Goal: Transaction & Acquisition: Purchase product/service

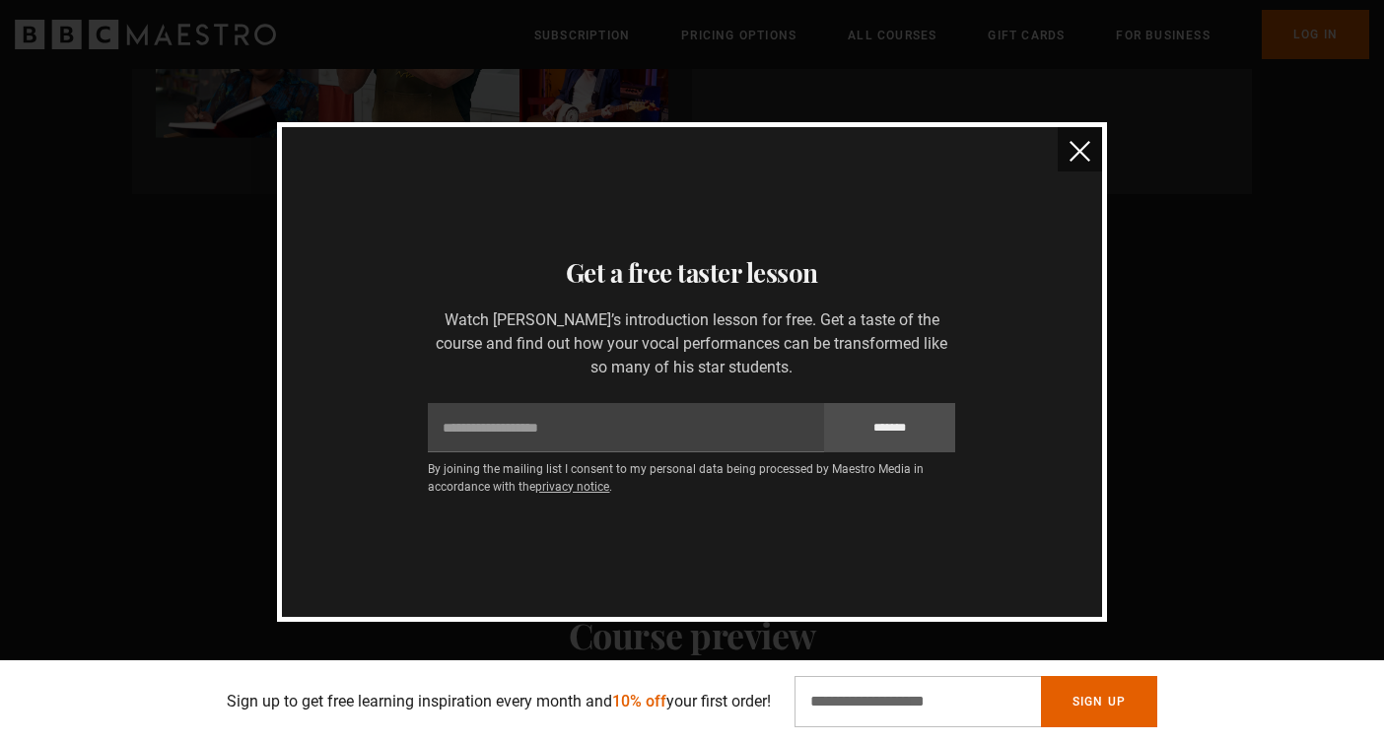
scroll to position [1168, 0]
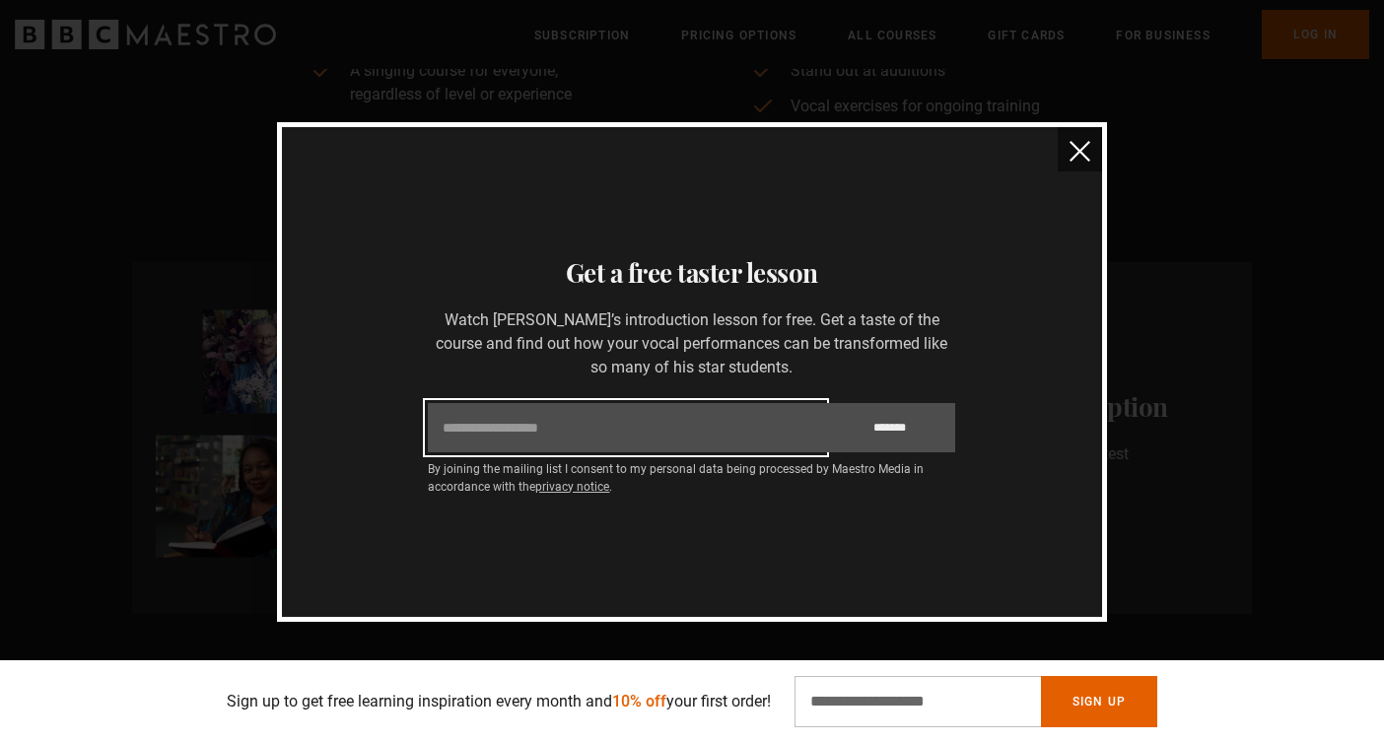
click at [675, 432] on input "Email" at bounding box center [625, 427] width 395 height 49
type input "**********"
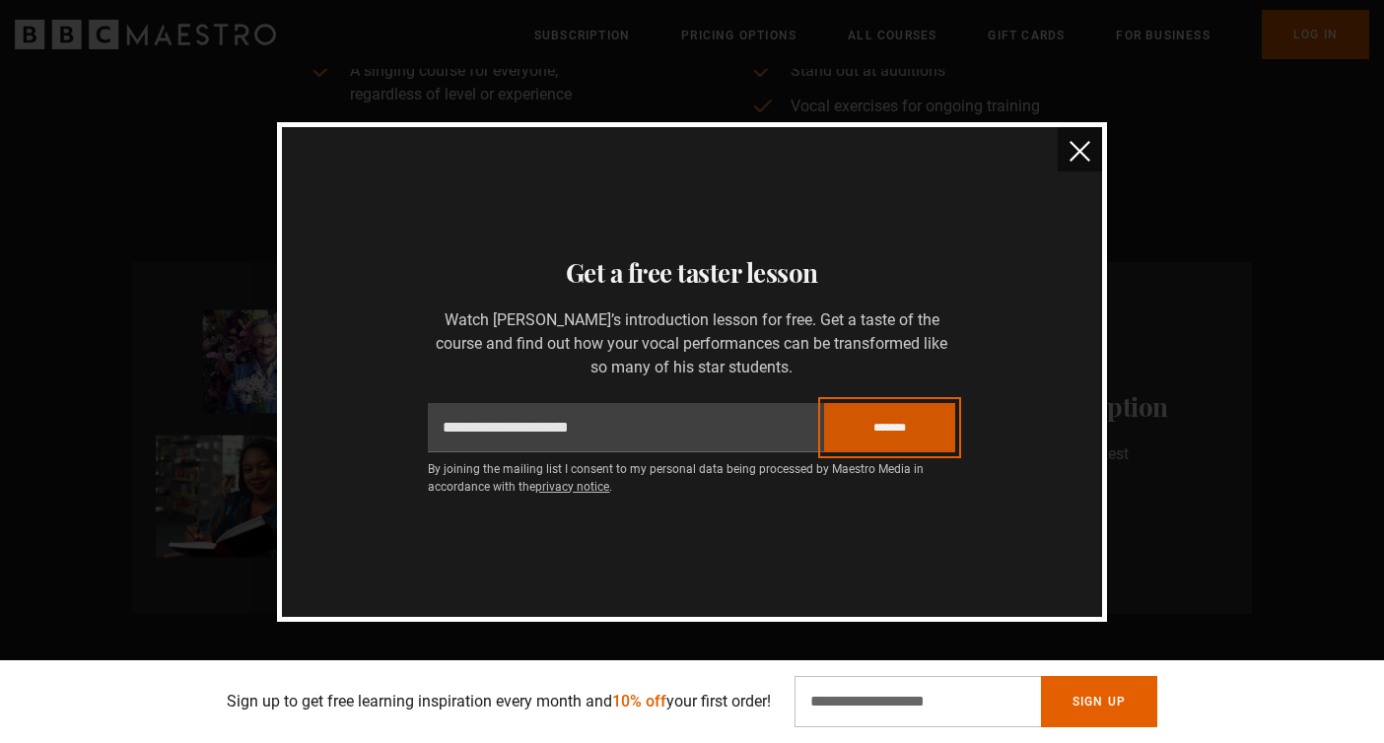
click at [874, 423] on input "*******" at bounding box center [890, 427] width 132 height 49
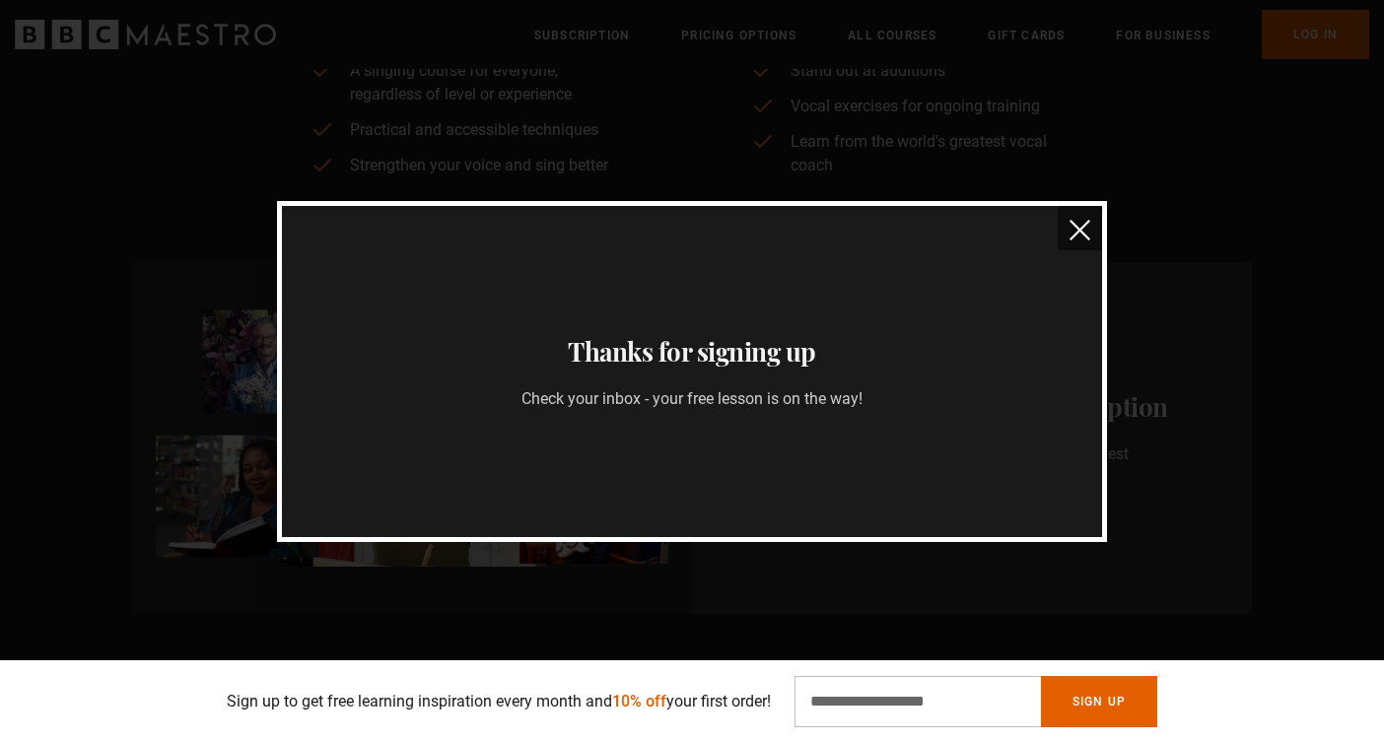
click at [1081, 226] on img "close" at bounding box center [1079, 230] width 21 height 21
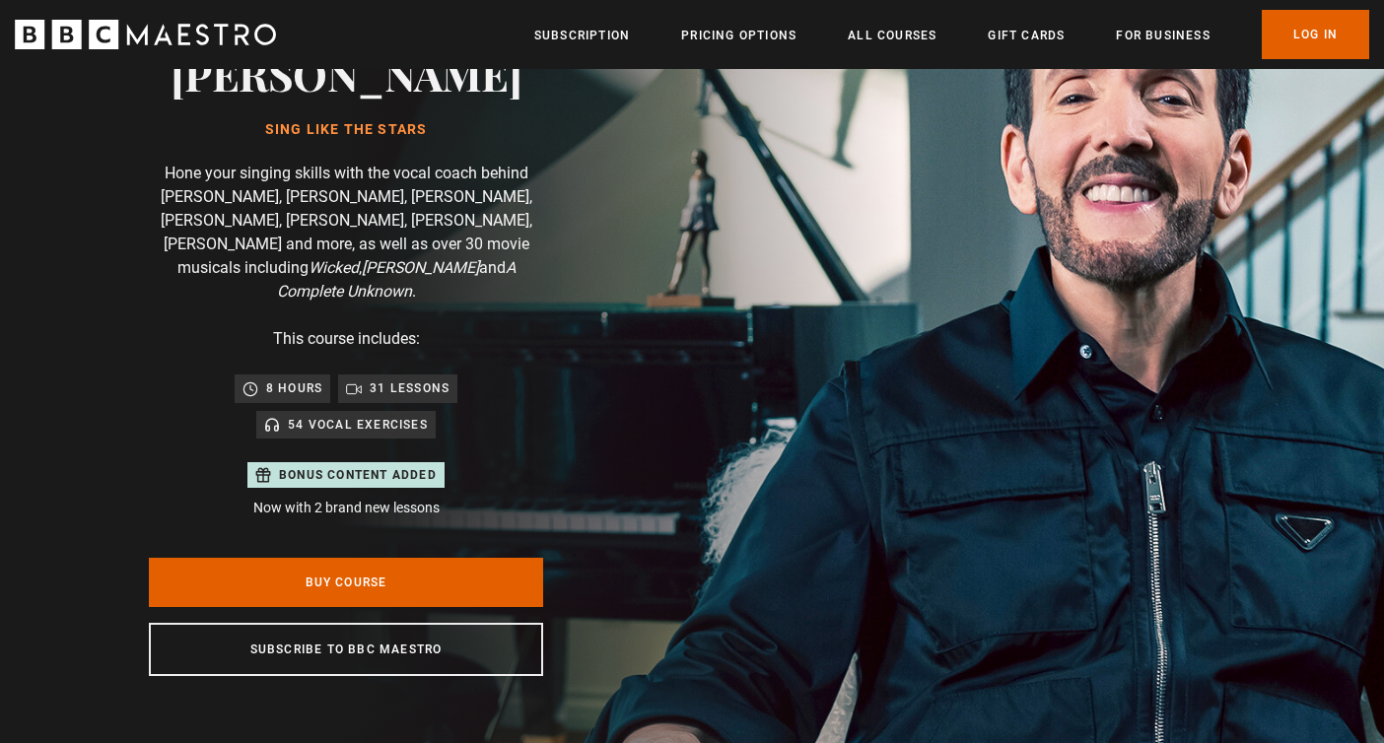
scroll to position [344, 0]
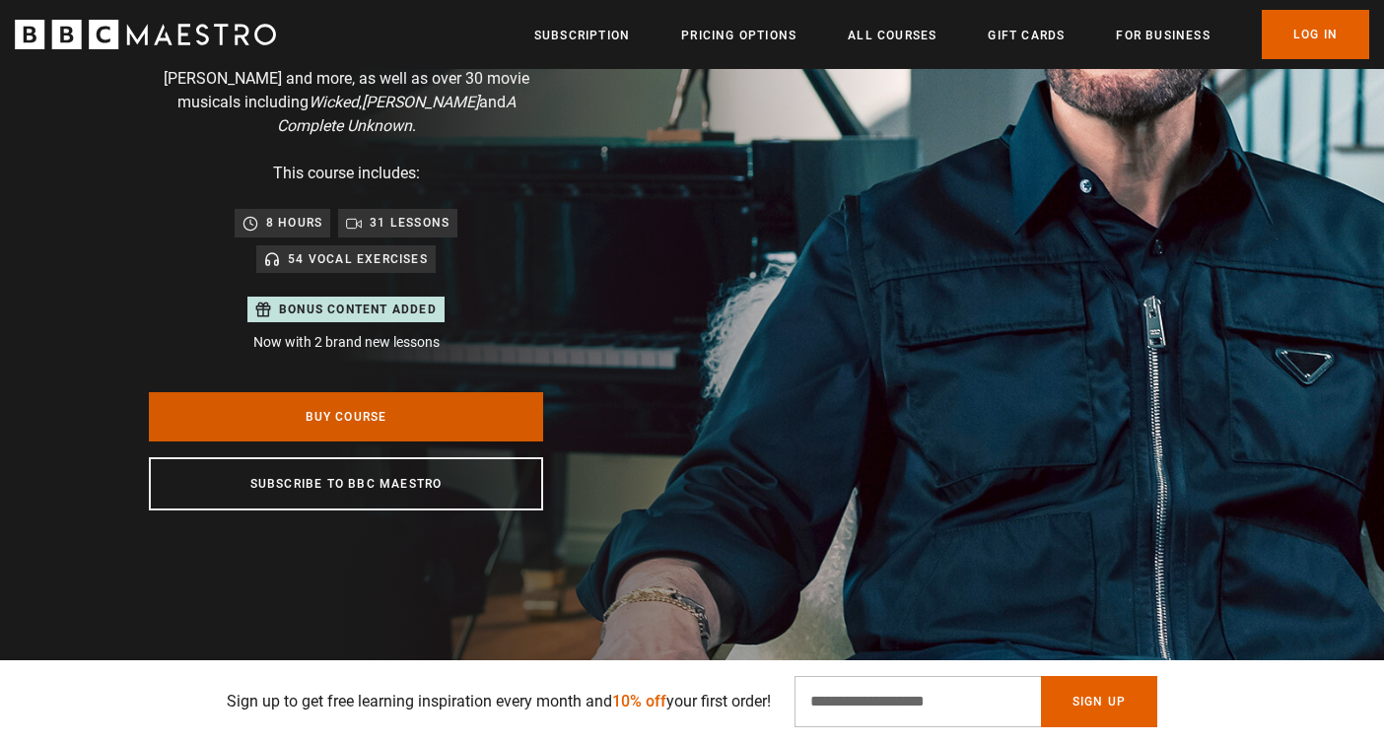
click at [462, 392] on link "Buy Course" at bounding box center [346, 416] width 394 height 49
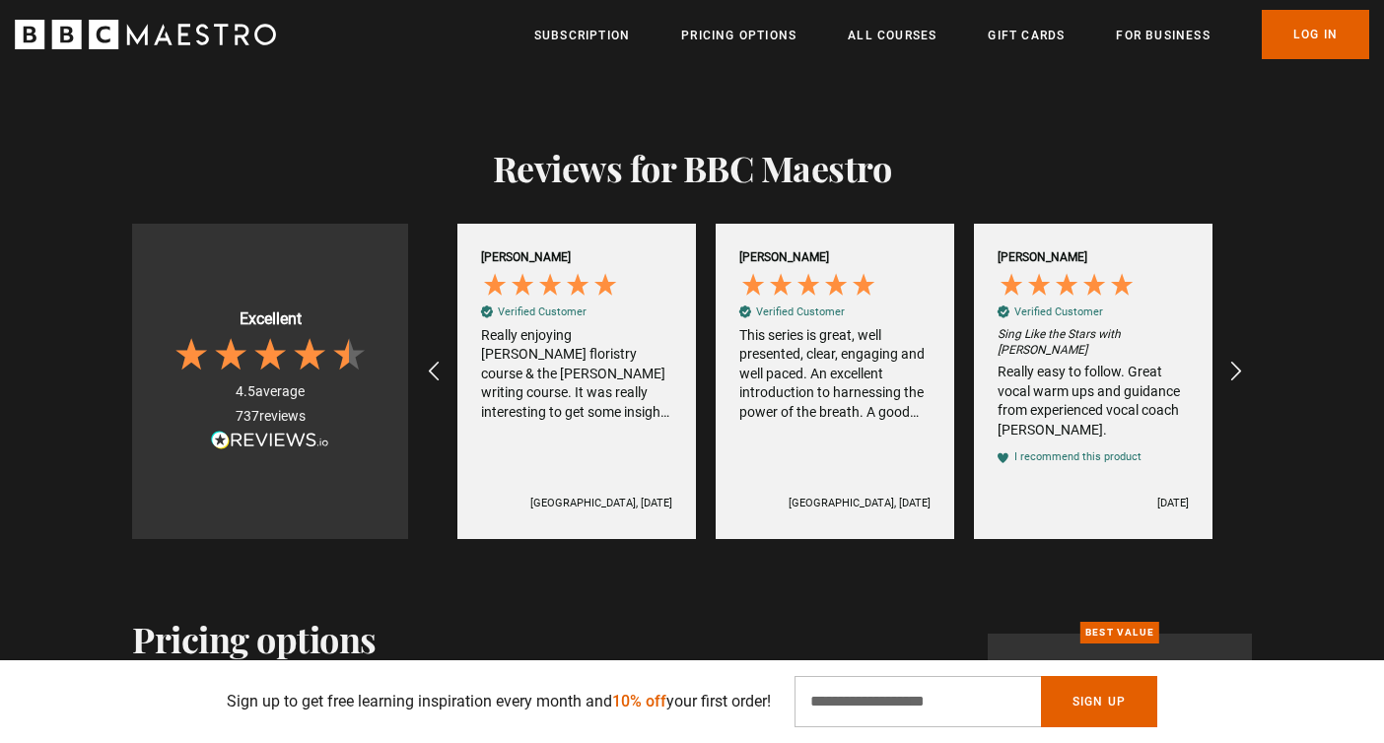
scroll to position [4581, 0]
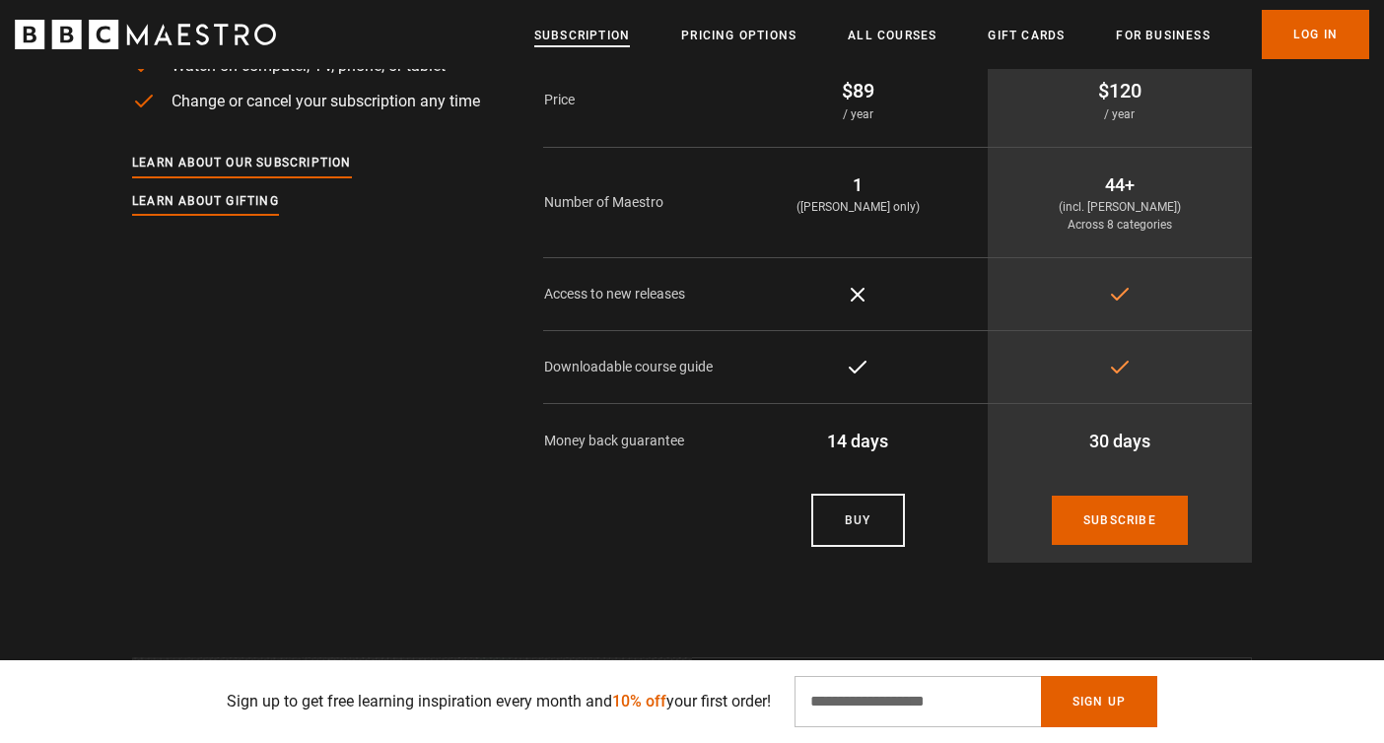
click at [612, 34] on link "Subscription" at bounding box center [582, 36] width 96 height 20
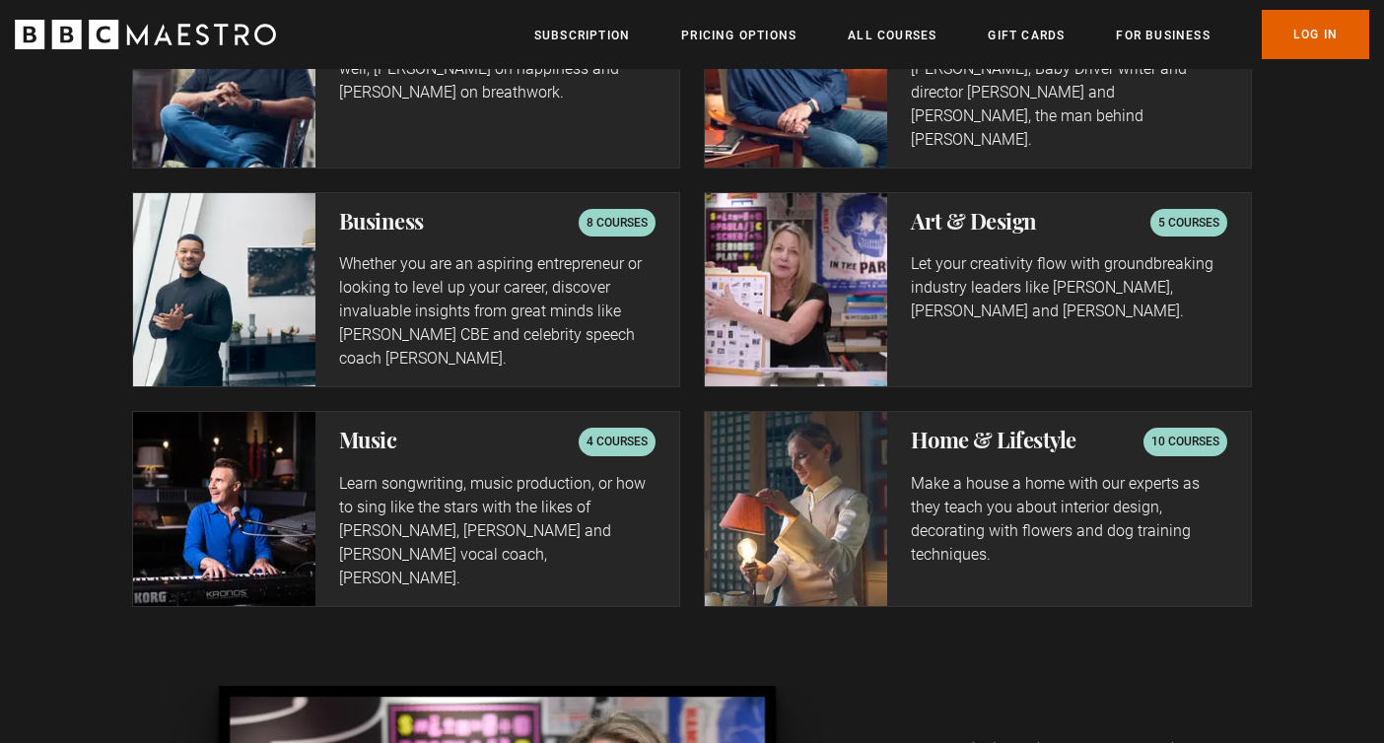
scroll to position [3684, 0]
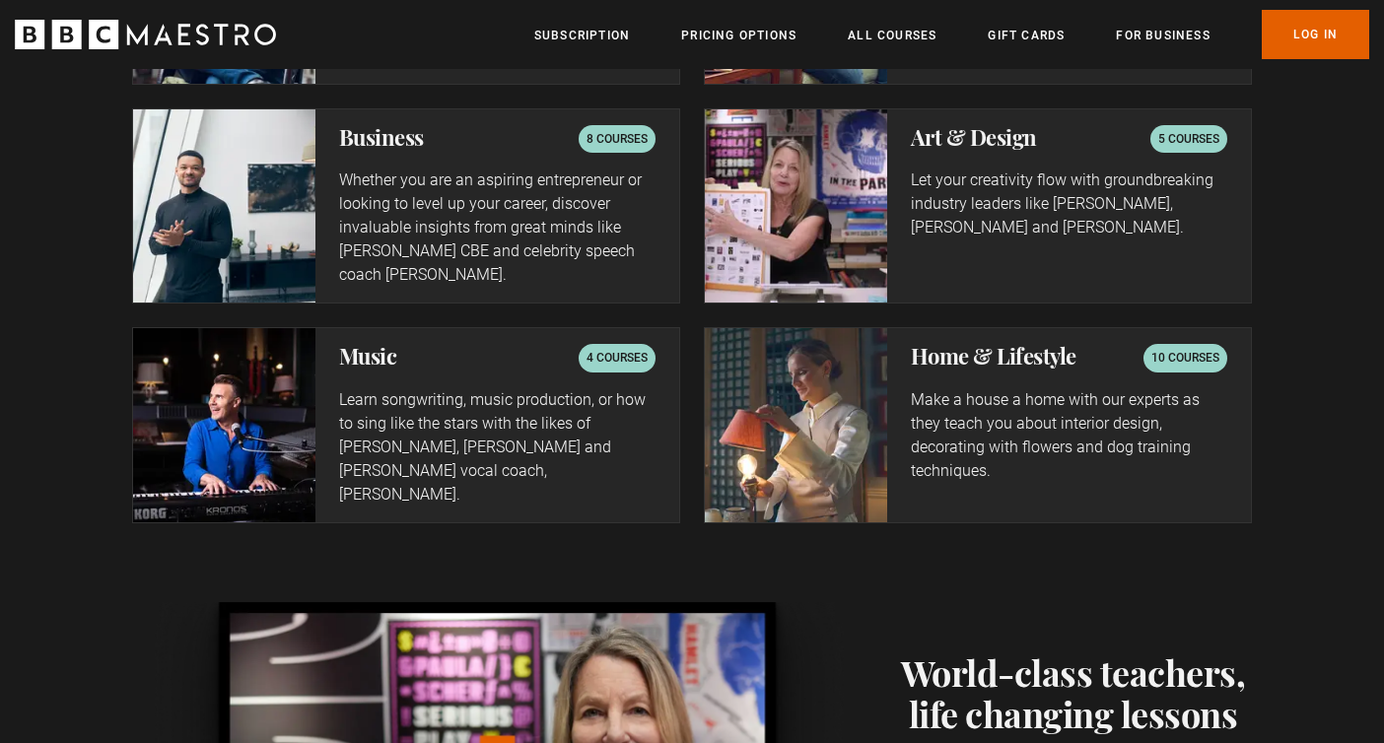
click at [587, 409] on p "Learn songwriting, music production, or how to sing like the stars with the lik…" at bounding box center [497, 447] width 316 height 118
click at [601, 348] on p "4 courses" at bounding box center [616, 358] width 61 height 20
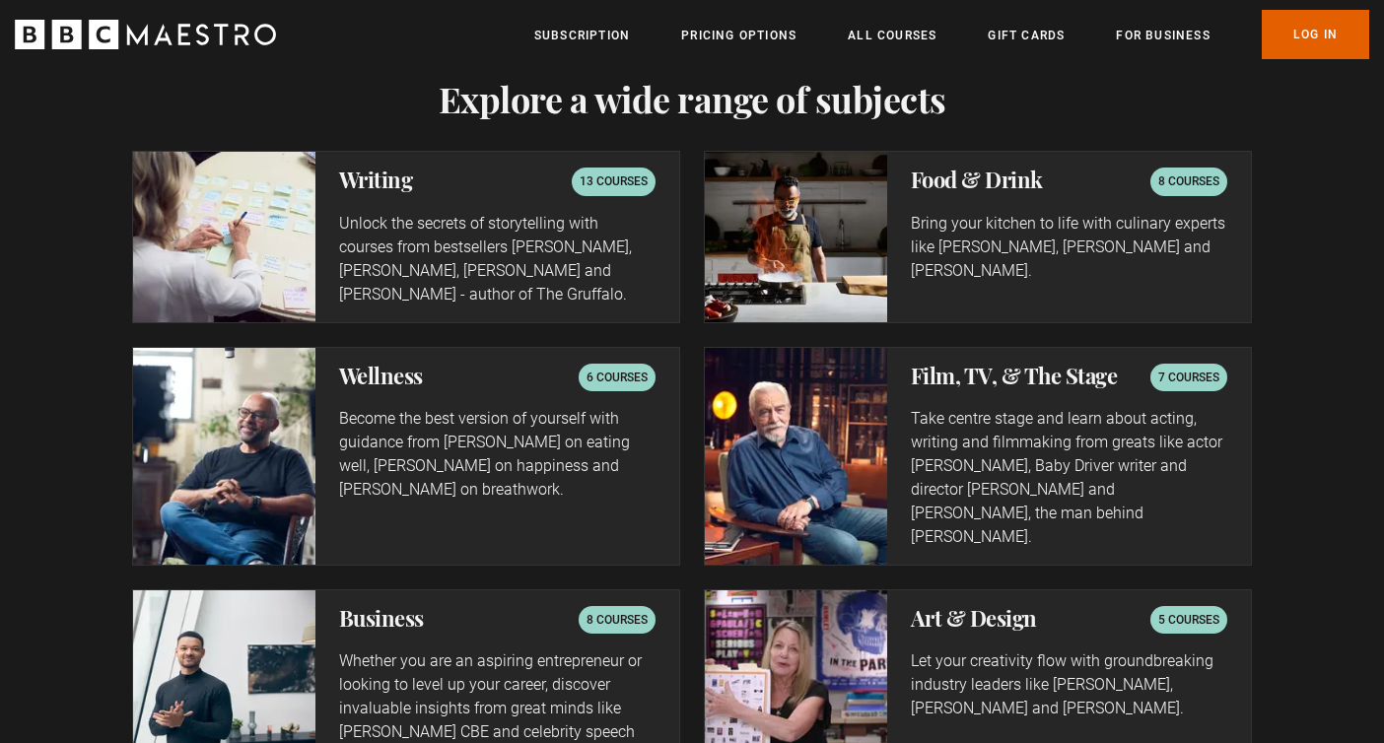
scroll to position [3085, 0]
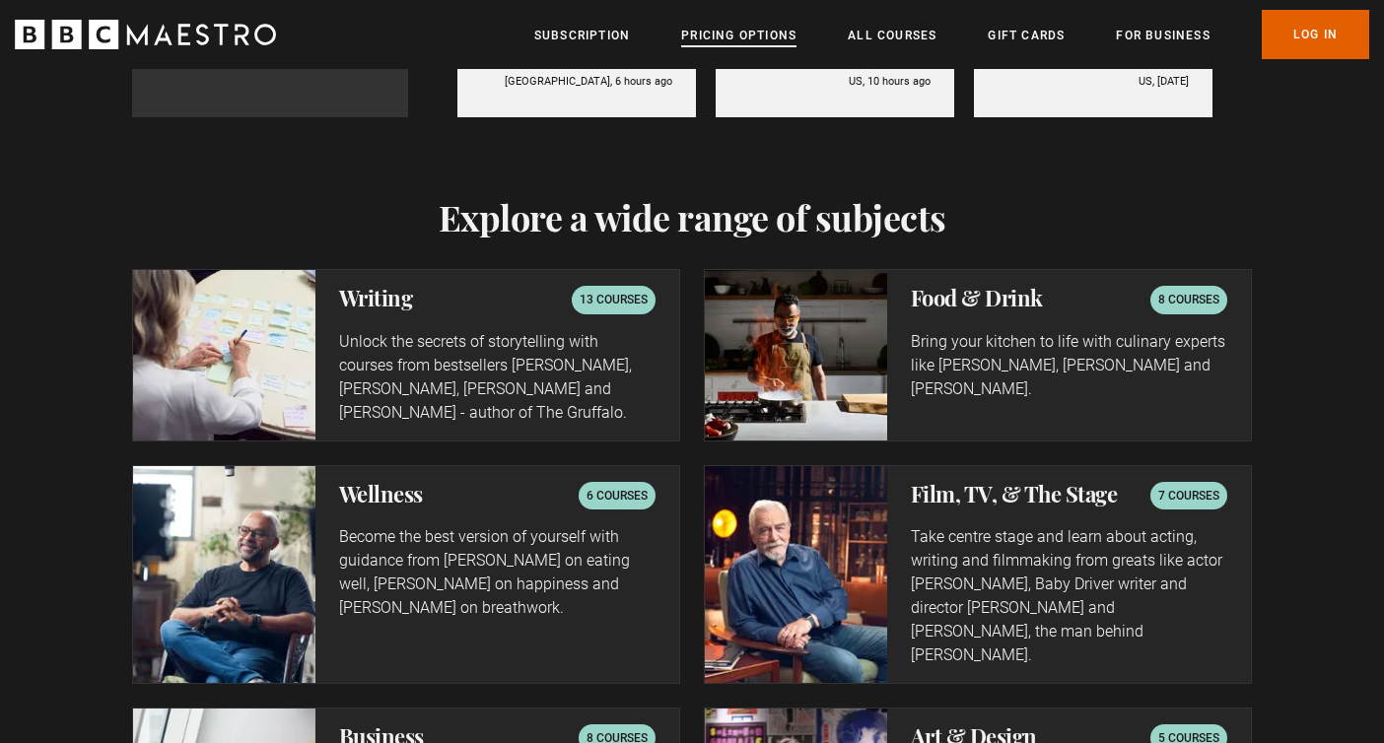
click at [717, 41] on link "Pricing Options" at bounding box center [738, 36] width 115 height 20
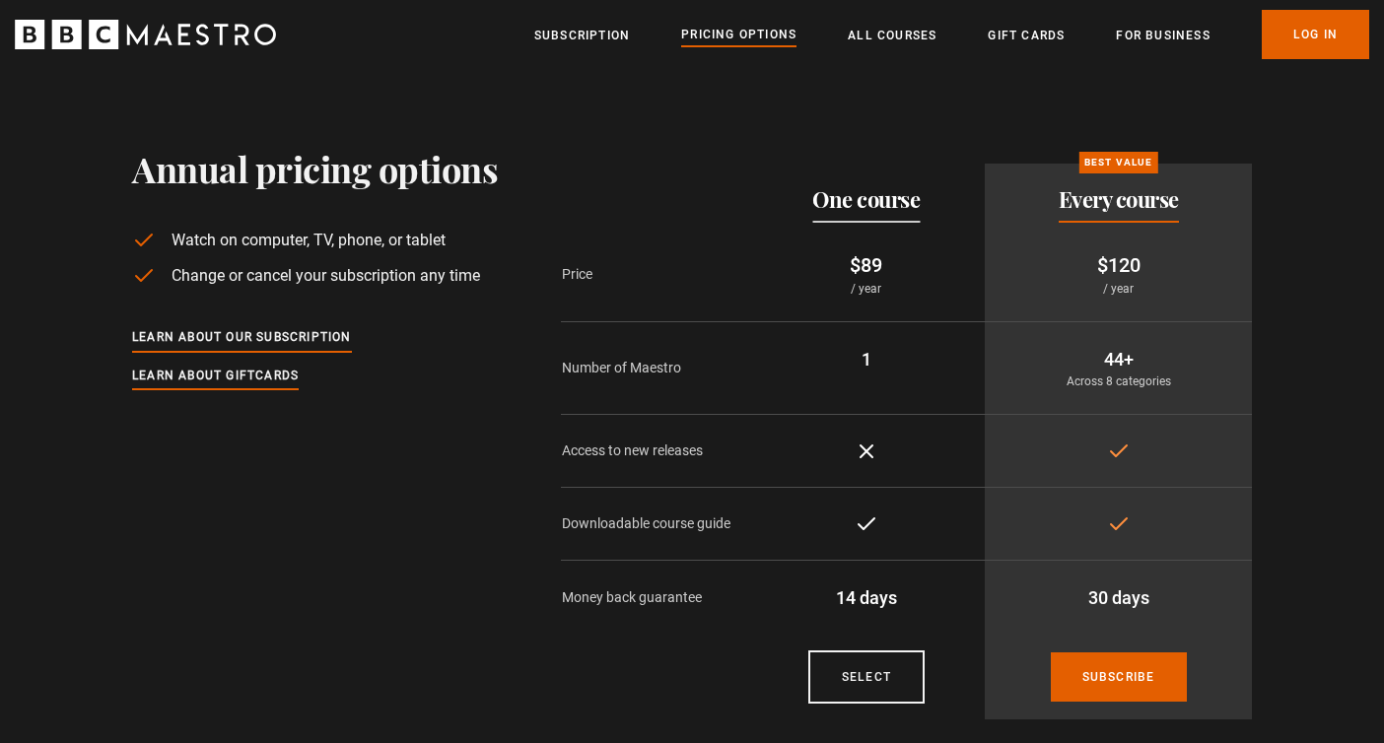
click at [904, 191] on h2 "One course" at bounding box center [865, 199] width 107 height 24
click at [888, 34] on link "All Courses" at bounding box center [892, 36] width 89 height 20
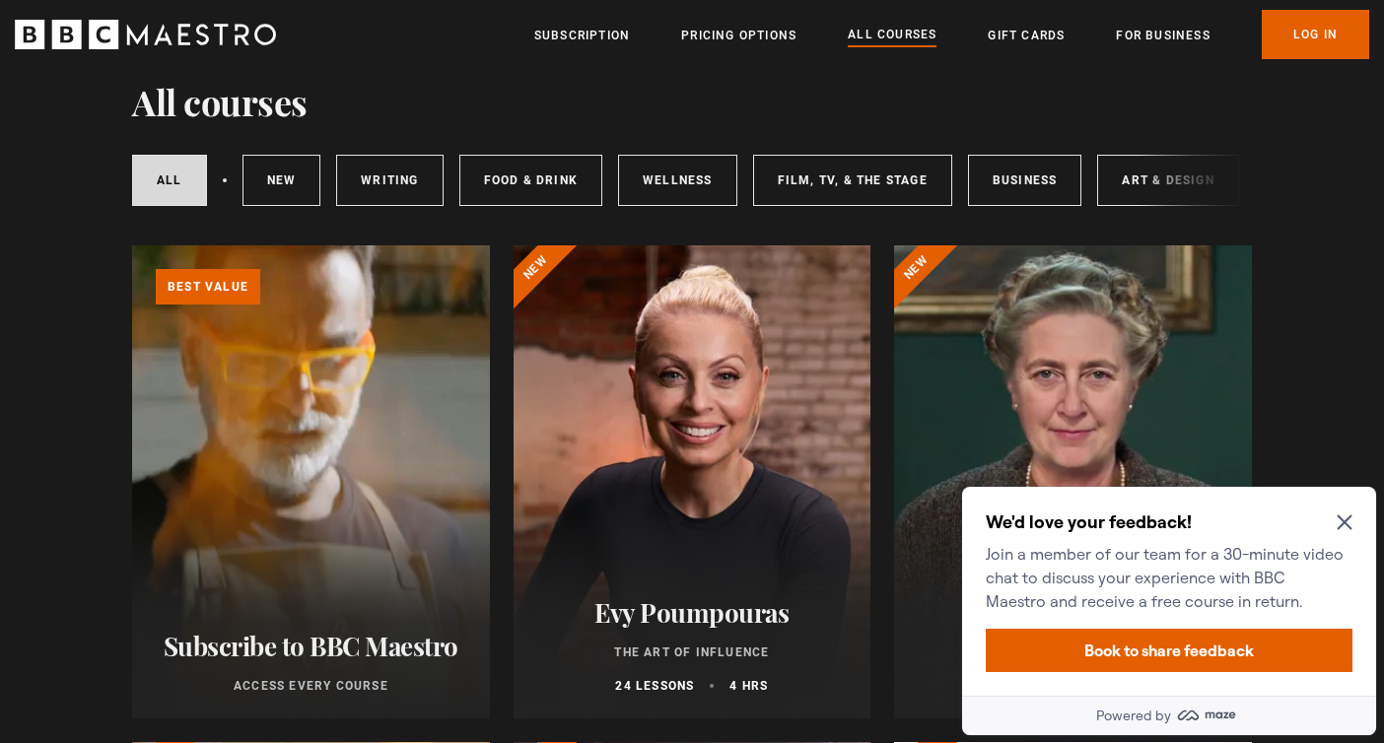
click at [1344, 521] on icon "Close Maze Prompt" at bounding box center [1343, 522] width 15 height 15
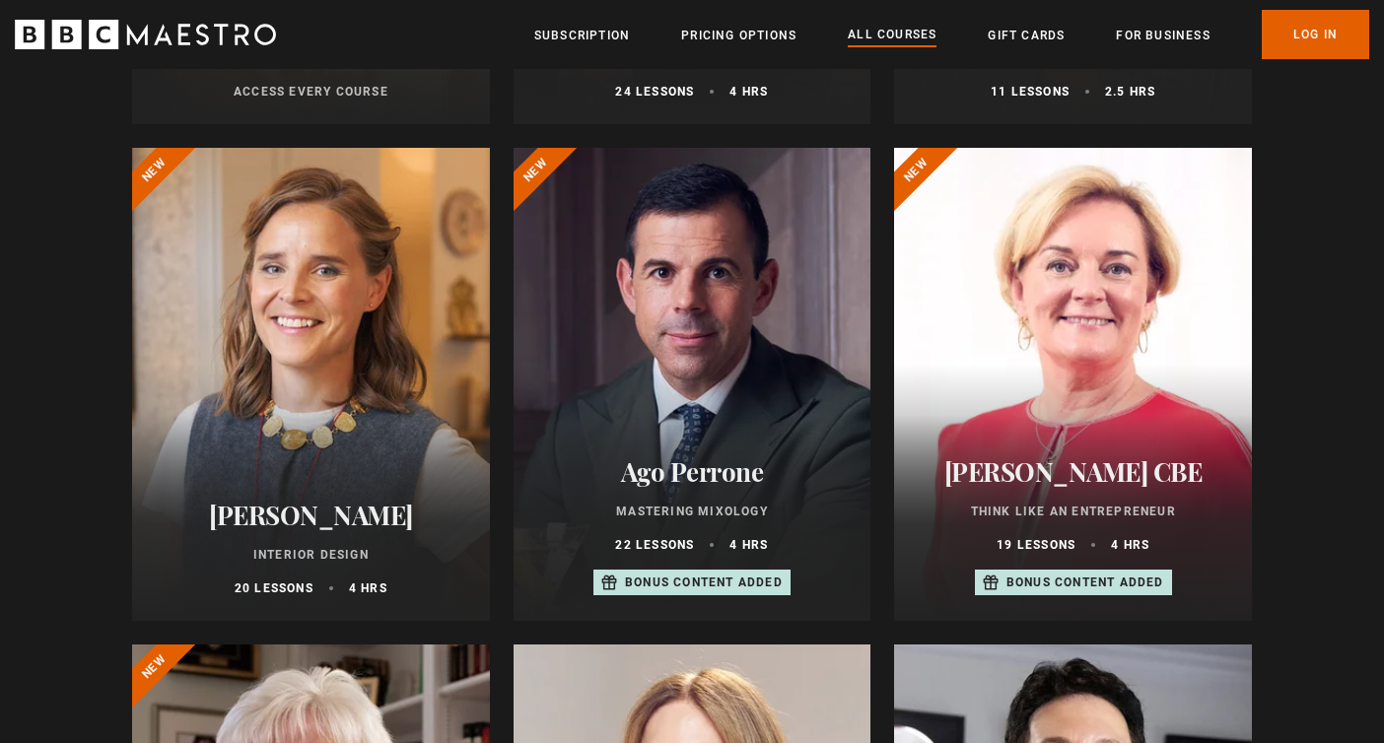
scroll to position [891, 0]
